Goal: Transaction & Acquisition: Register for event/course

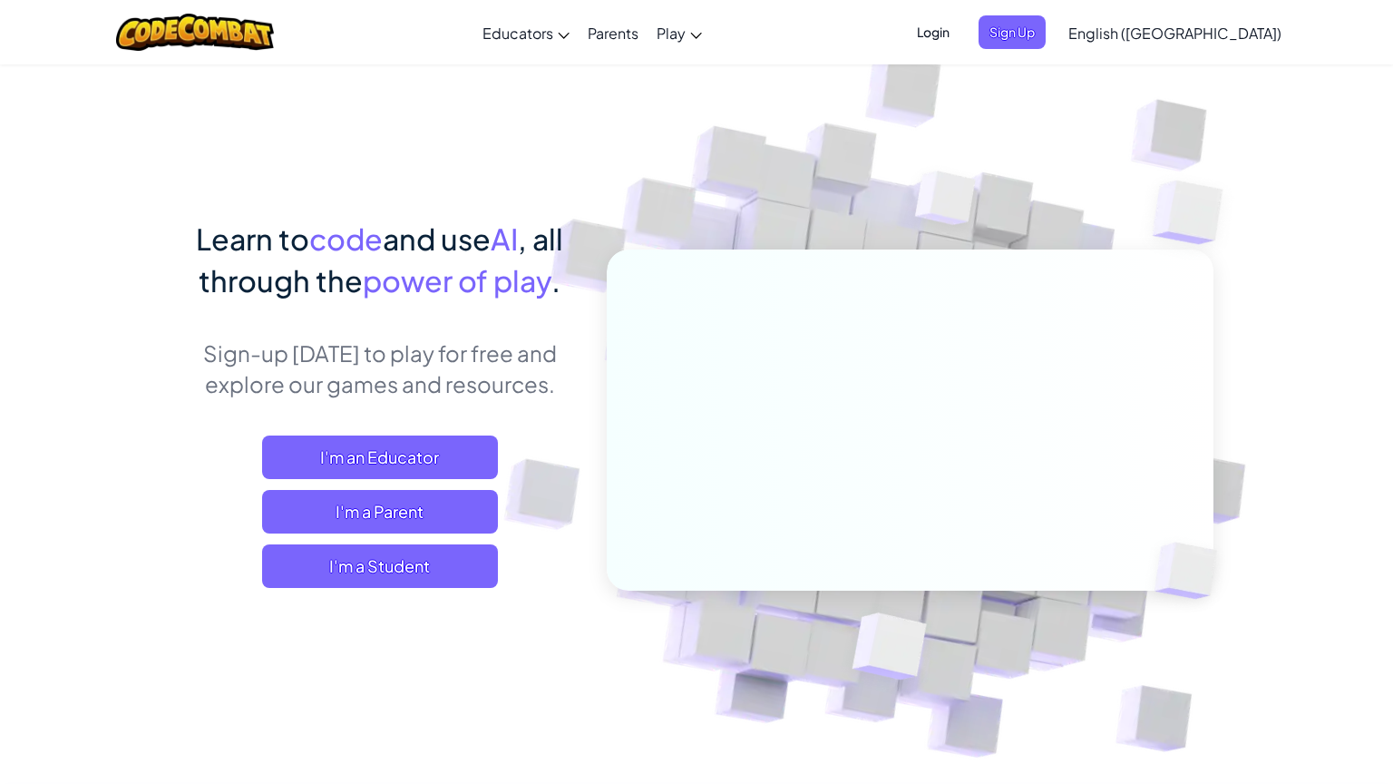
click at [961, 45] on span "Login" at bounding box center [933, 32] width 54 height 34
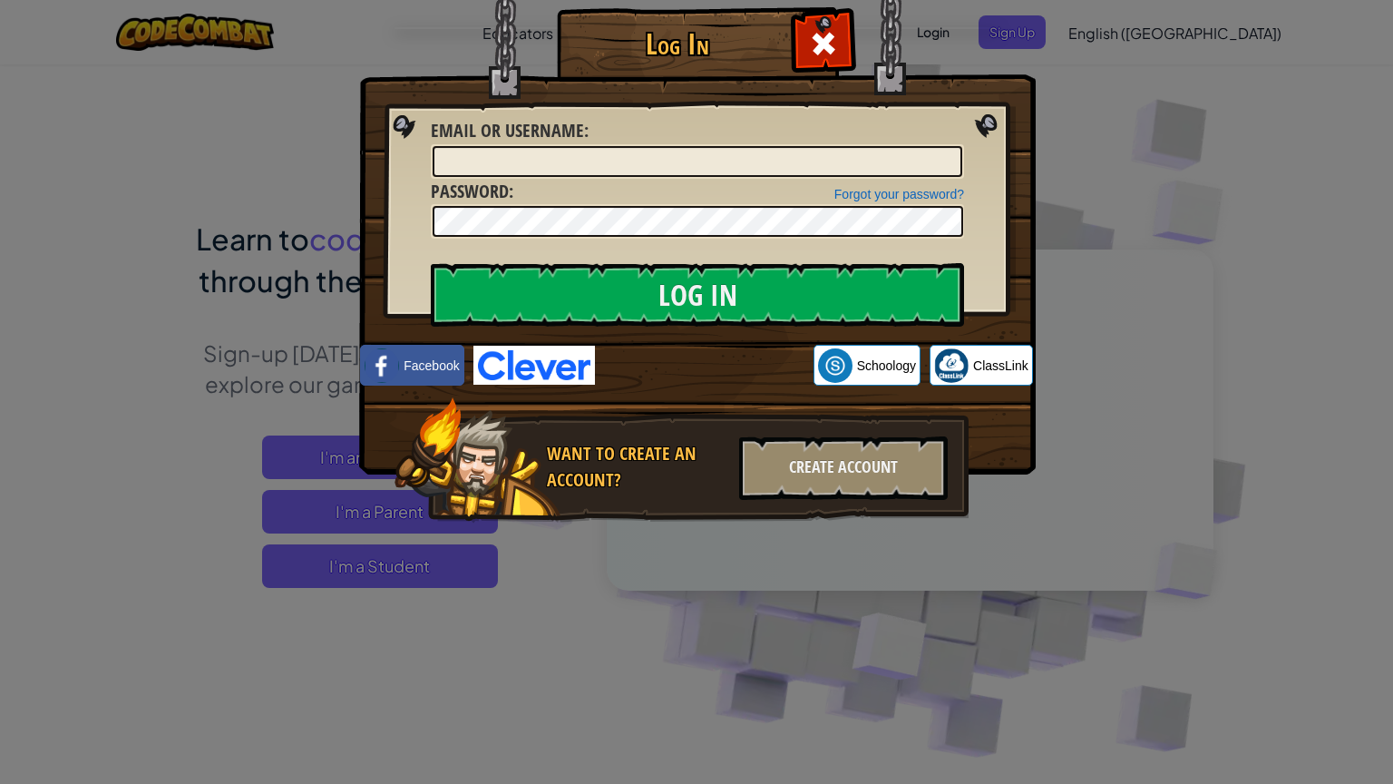
click at [1131, 34] on div "Log In Unknown Error Email or Username : Forgot your password? Password : Log I…" at bounding box center [696, 392] width 1393 height 784
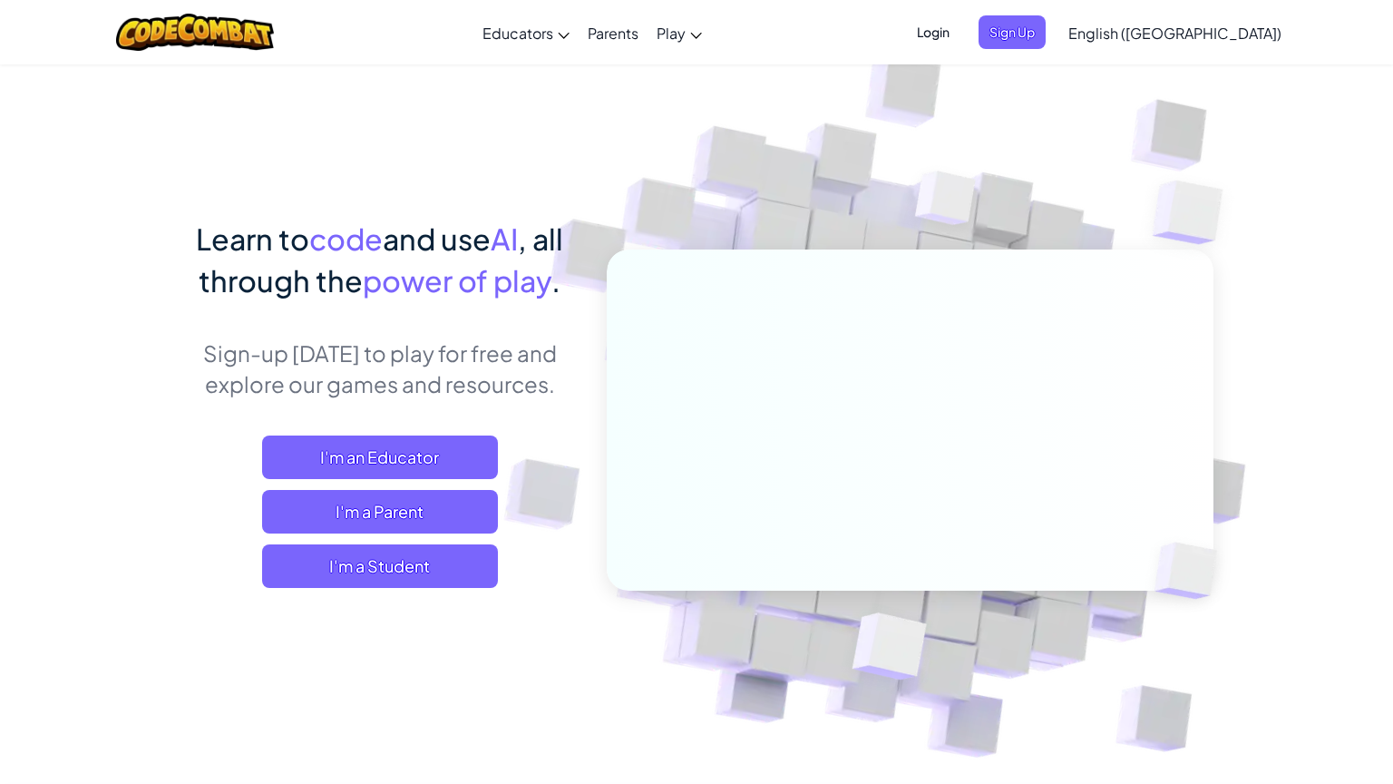
click at [1046, 34] on span "Sign Up" at bounding box center [1012, 32] width 67 height 34
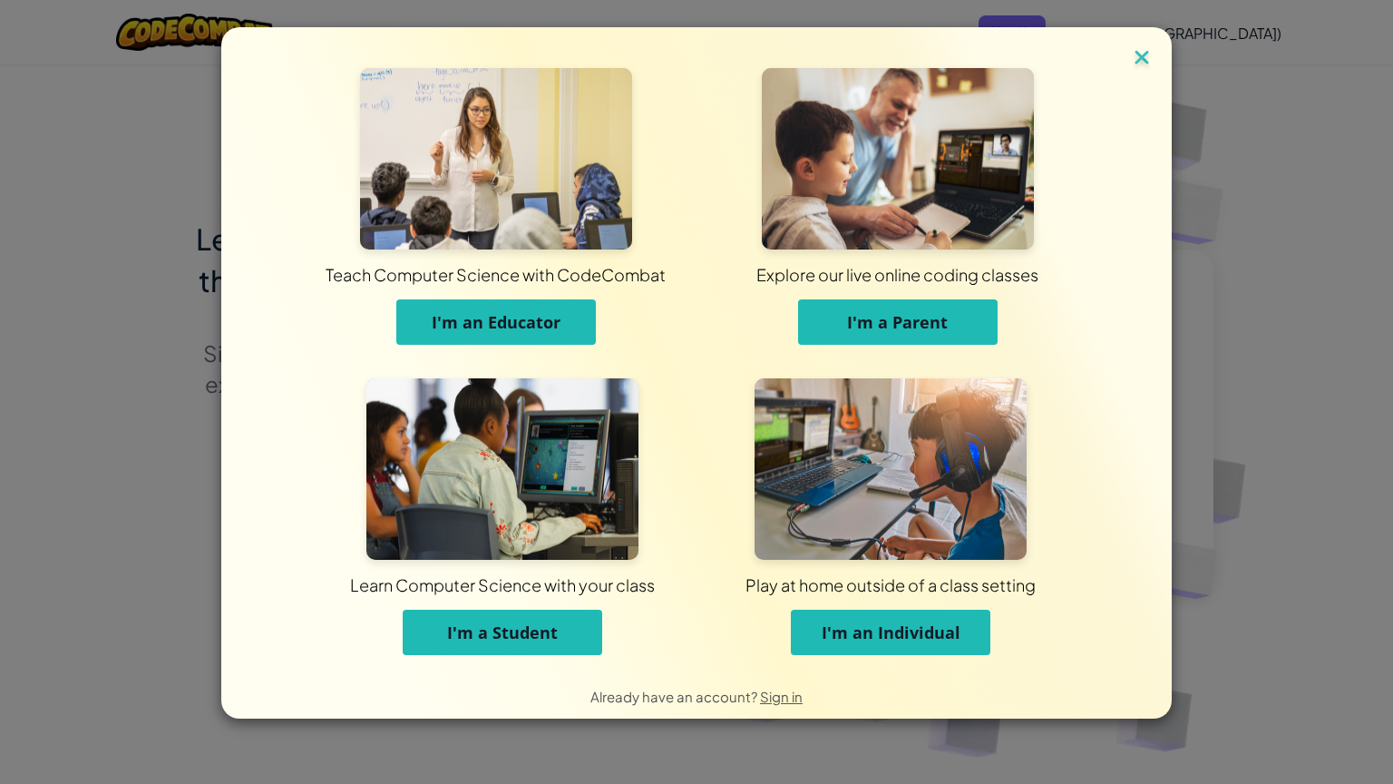
click at [1135, 52] on img at bounding box center [1142, 58] width 24 height 27
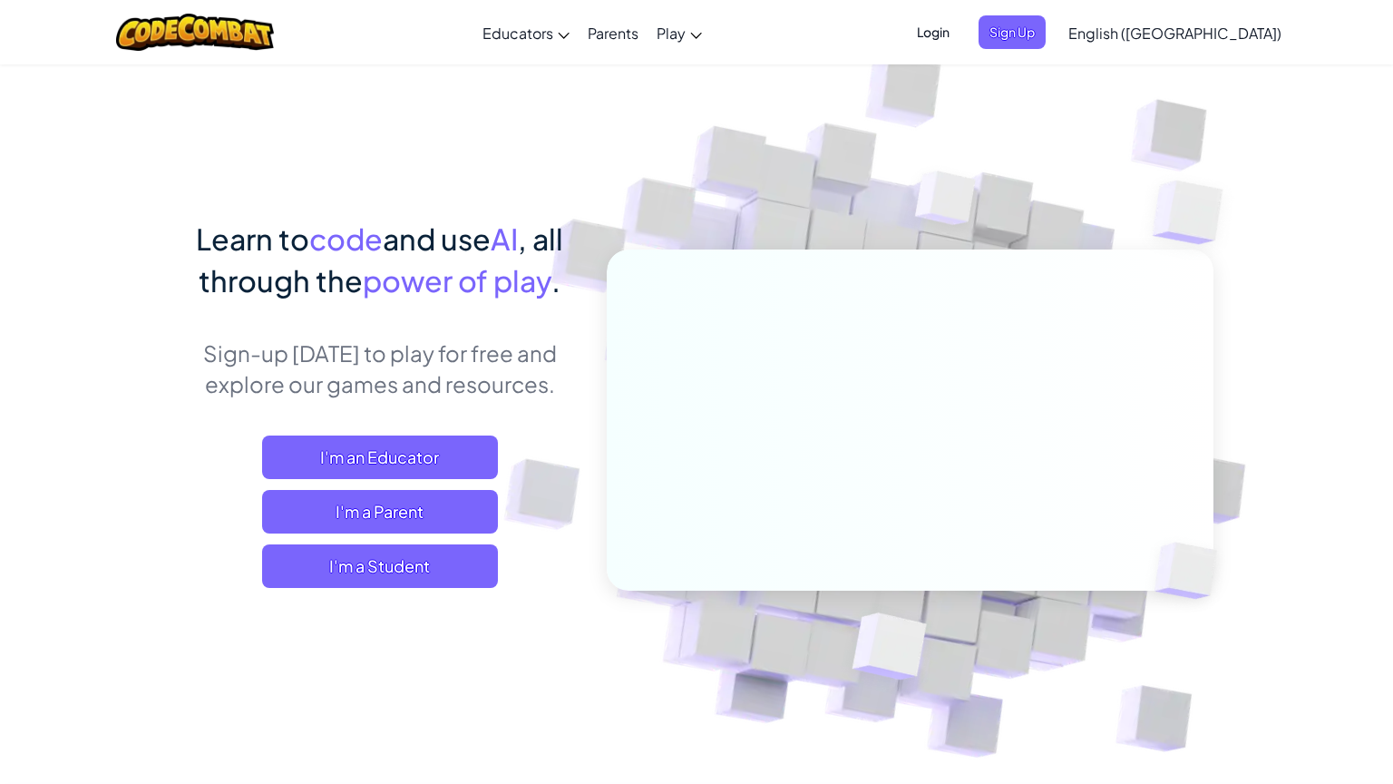
click at [961, 43] on span "Login" at bounding box center [933, 32] width 54 height 34
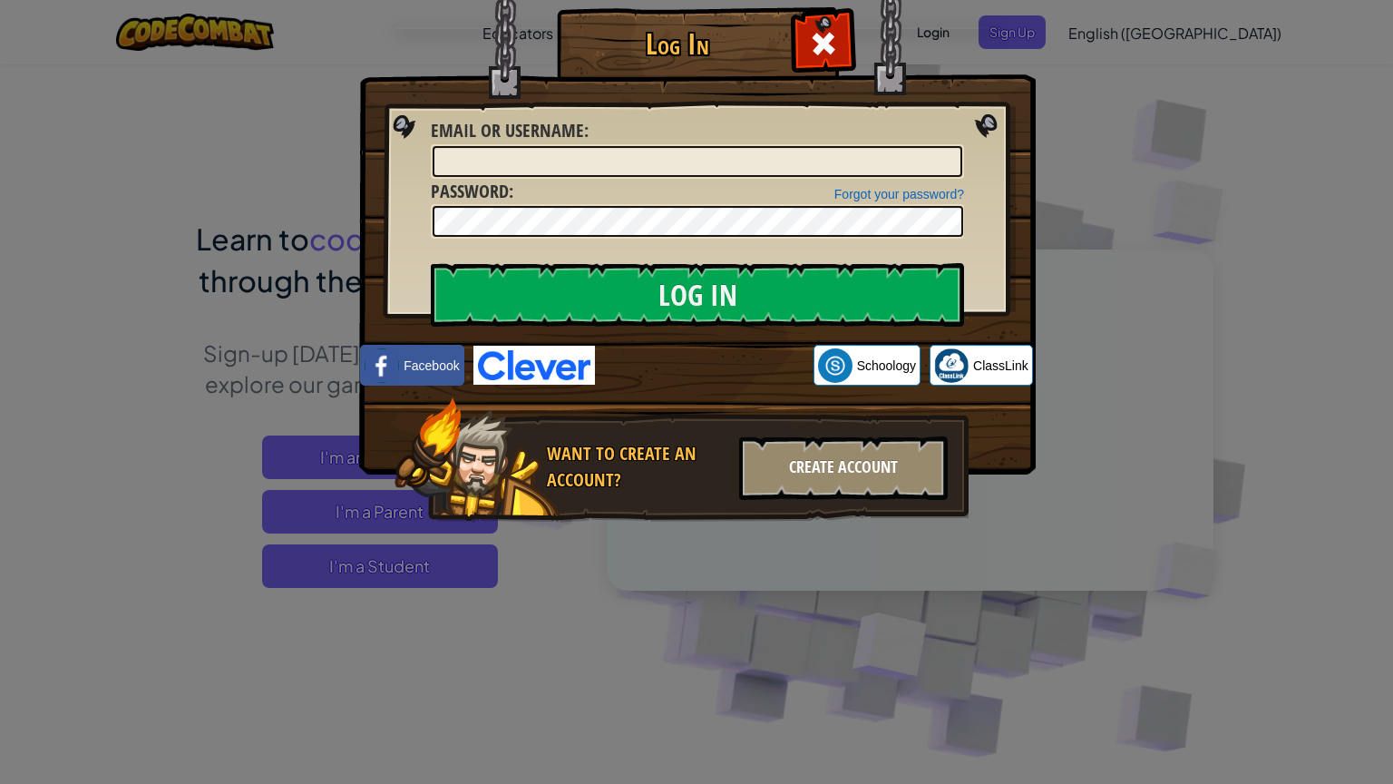
click at [775, 453] on div "Create Account" at bounding box center [843, 467] width 209 height 63
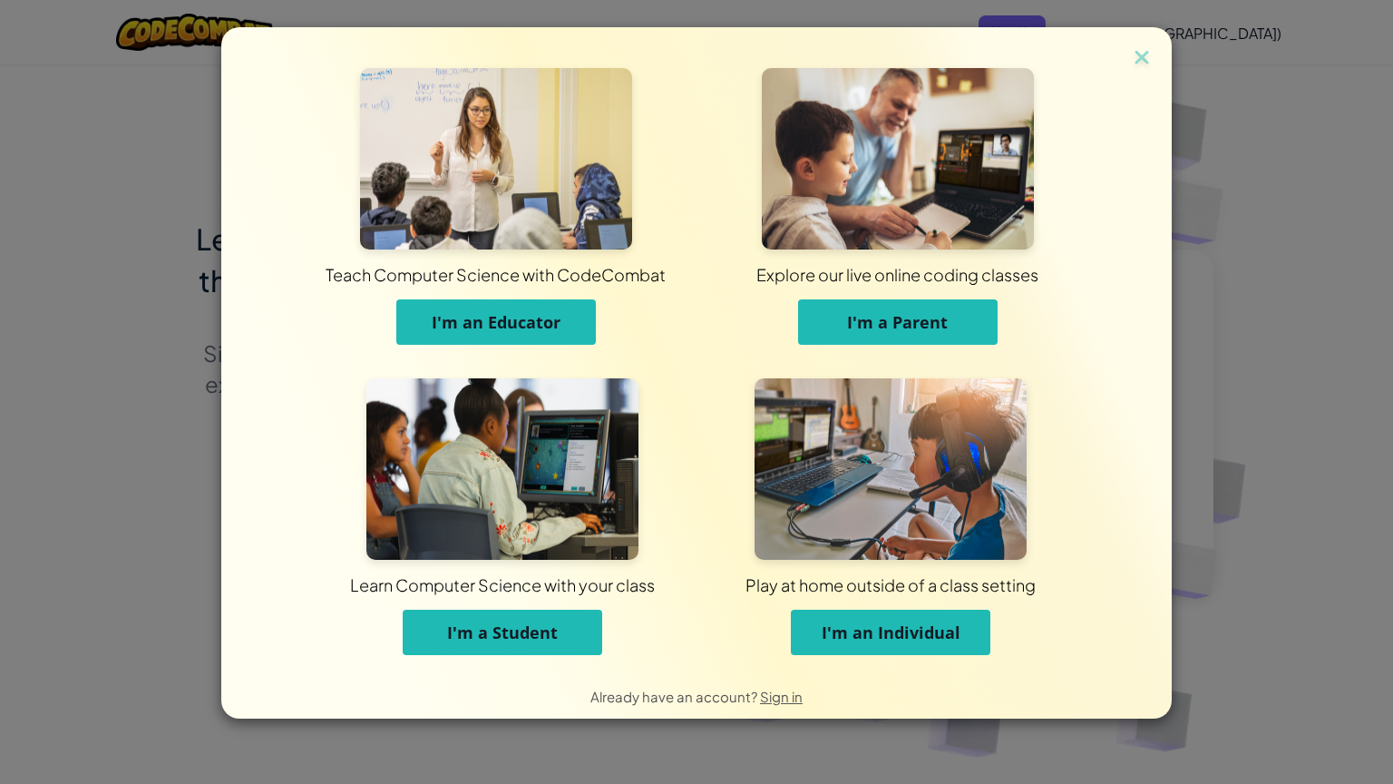
click at [531, 619] on button "I'm a Student" at bounding box center [503, 632] width 200 height 45
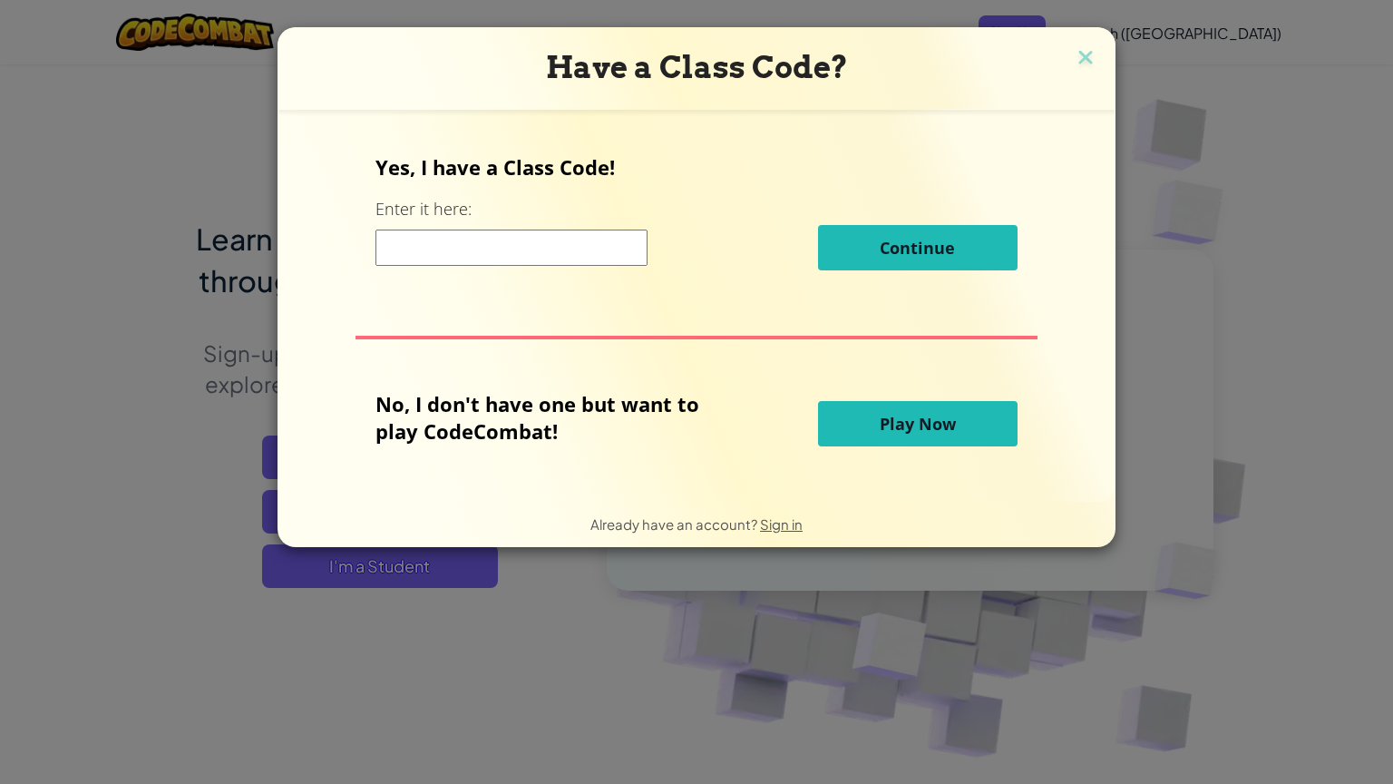
click at [610, 144] on div "Yes, I have a Class Code! Enter it here: Continue No, I don't have one but want…" at bounding box center [697, 306] width 802 height 356
click at [1092, 59] on img at bounding box center [1086, 58] width 24 height 27
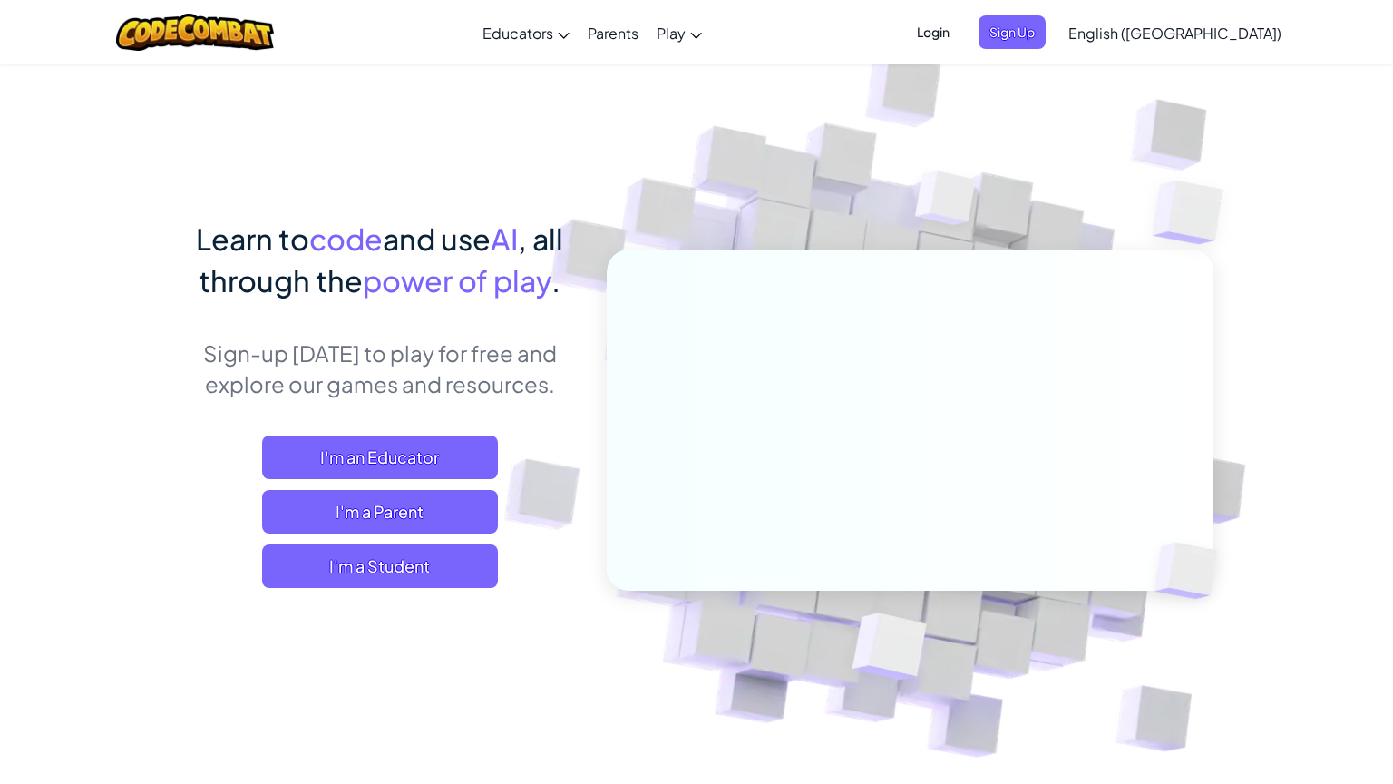
click at [961, 33] on span "Login" at bounding box center [933, 32] width 54 height 34
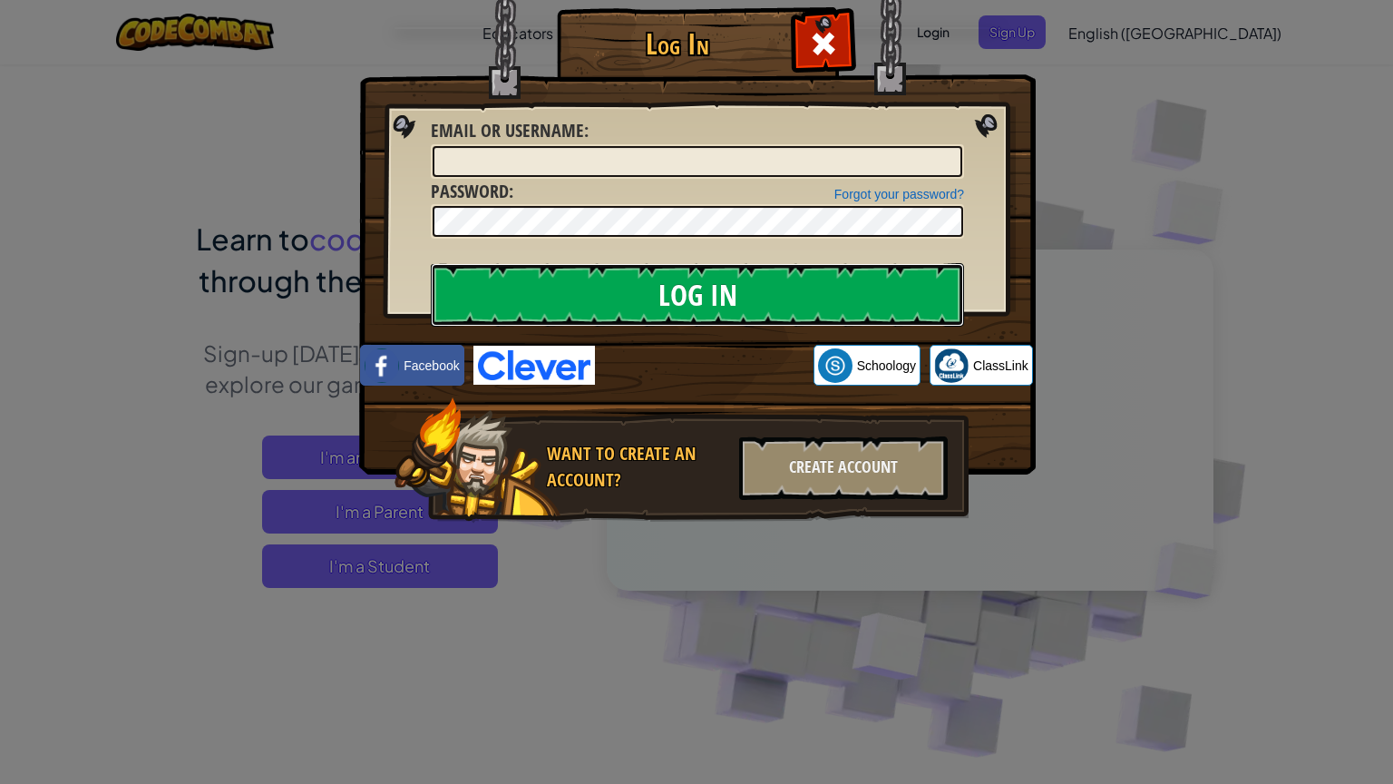
click at [642, 305] on input "Log In" at bounding box center [697, 294] width 533 height 63
